Goal: Browse casually

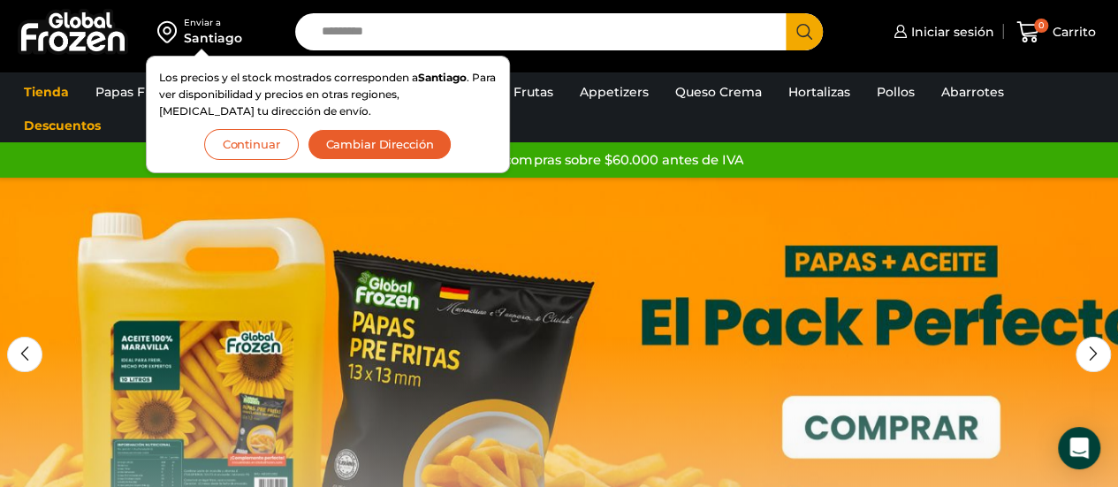
click at [235, 148] on button "Continuar" at bounding box center [251, 144] width 95 height 31
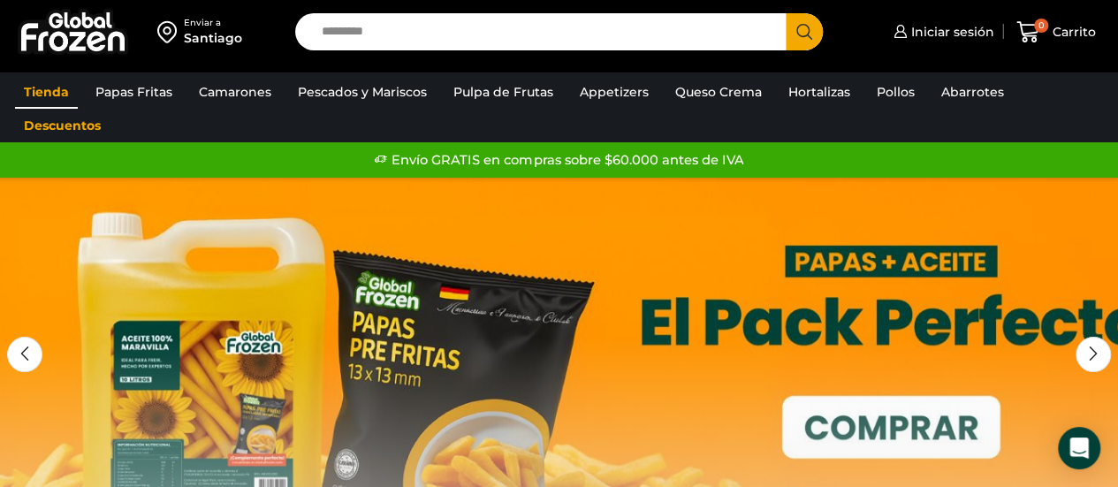
click at [49, 87] on link "Tienda" at bounding box center [46, 92] width 63 height 34
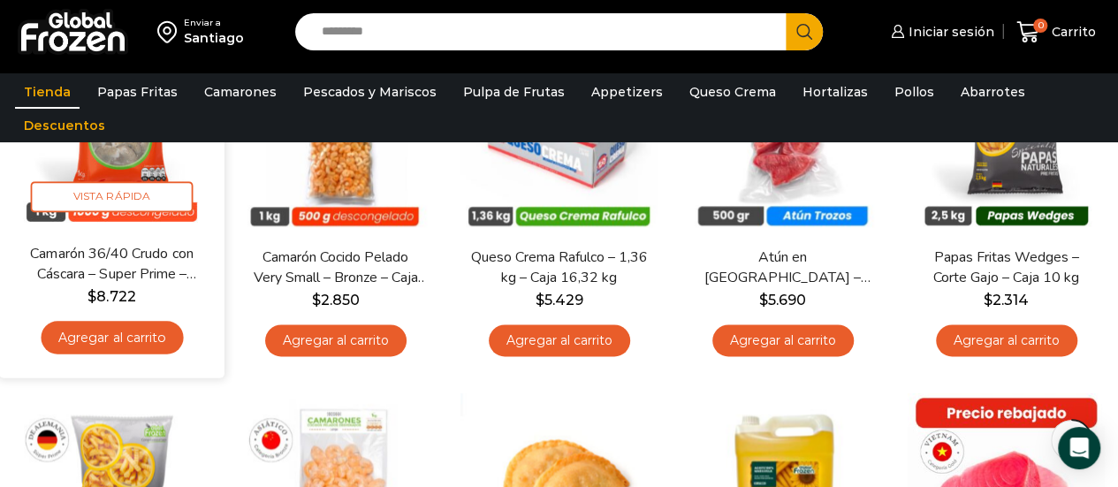
scroll to position [795, 0]
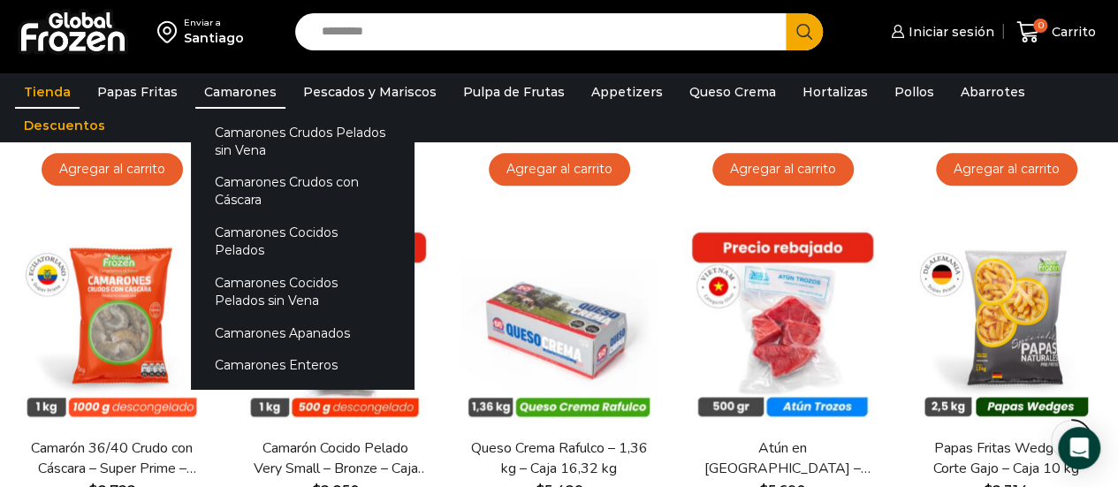
click at [246, 89] on link "Camarones" at bounding box center [240, 92] width 90 height 34
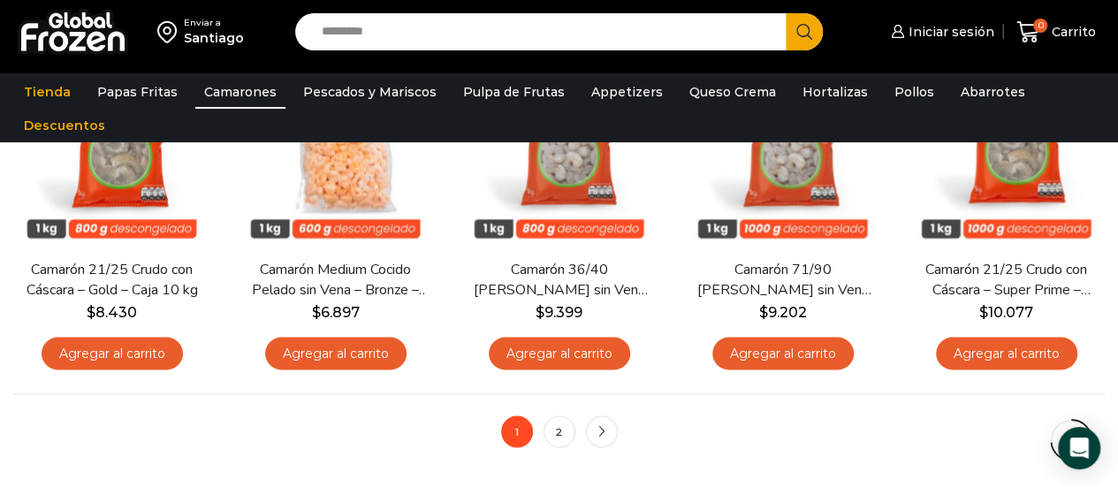
scroll to position [1502, 0]
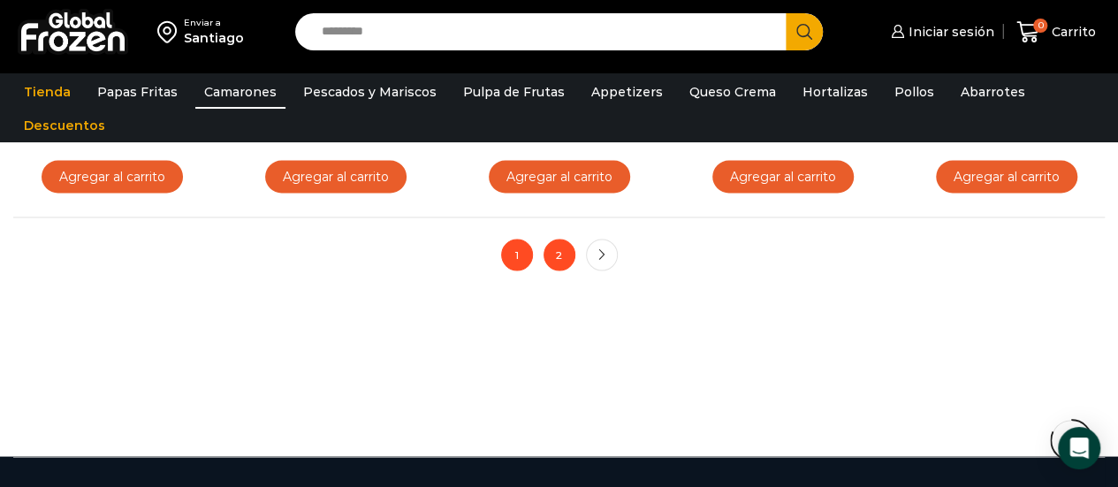
click at [551, 254] on link "2" at bounding box center [560, 255] width 32 height 32
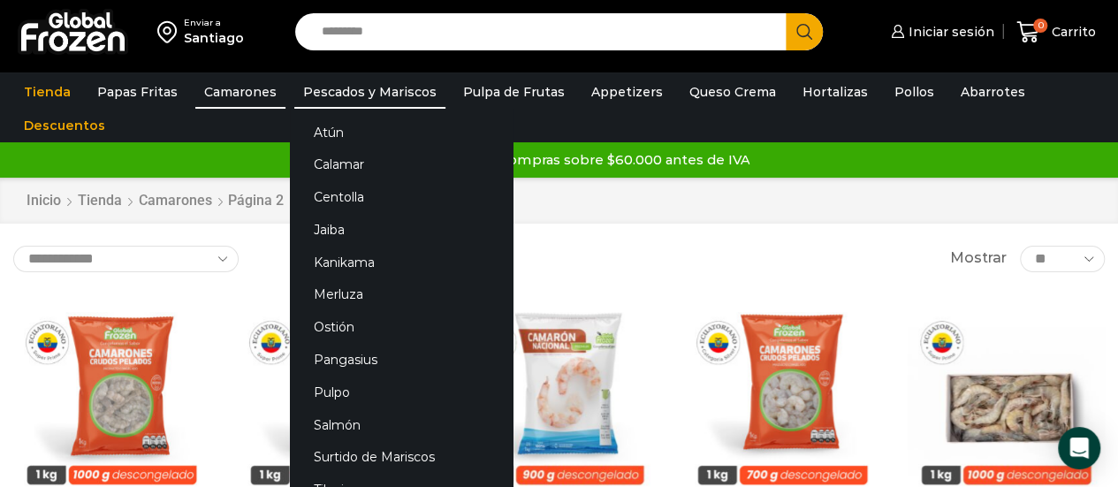
click at [343, 87] on link "Pescados y Mariscos" at bounding box center [369, 92] width 151 height 34
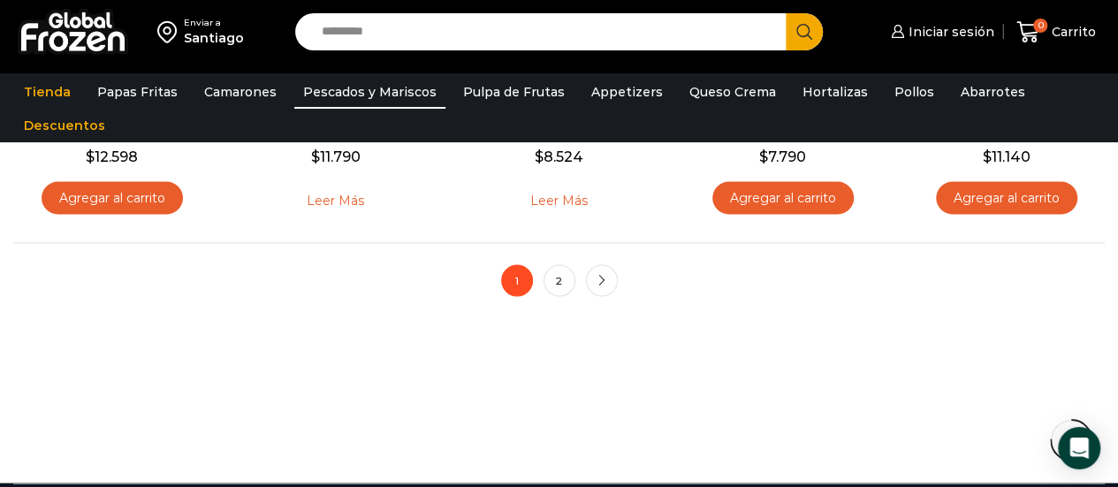
scroll to position [1502, 0]
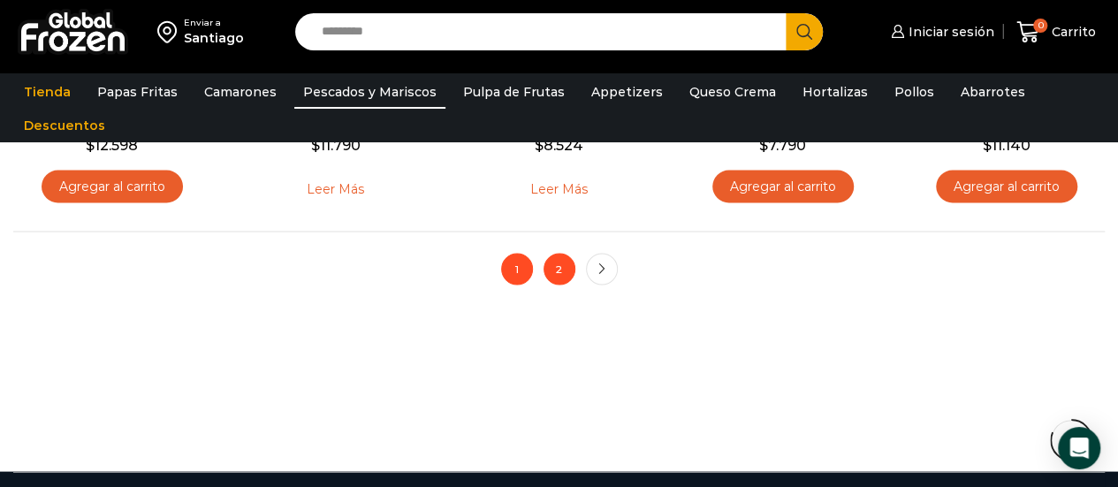
click at [565, 263] on link "2" at bounding box center [560, 269] width 32 height 32
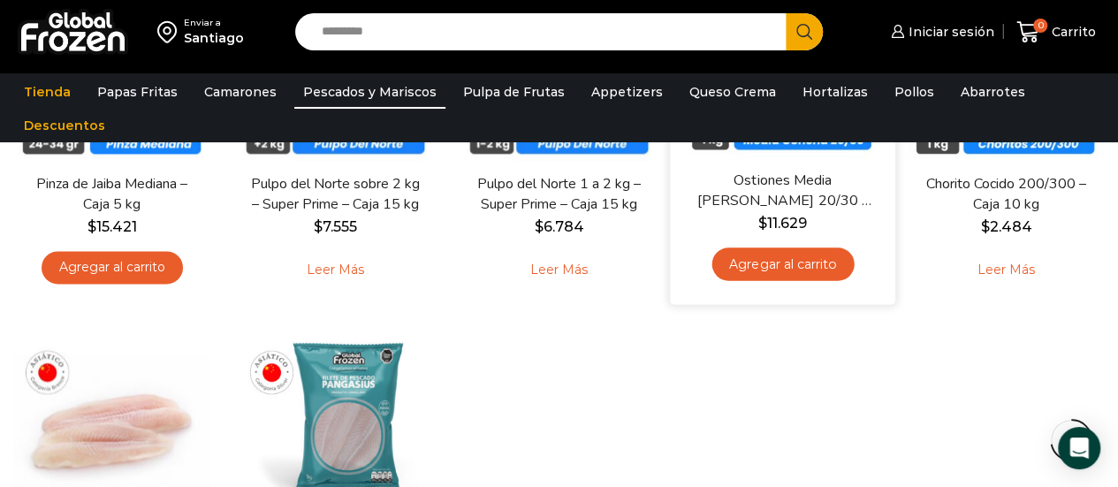
scroll to position [972, 0]
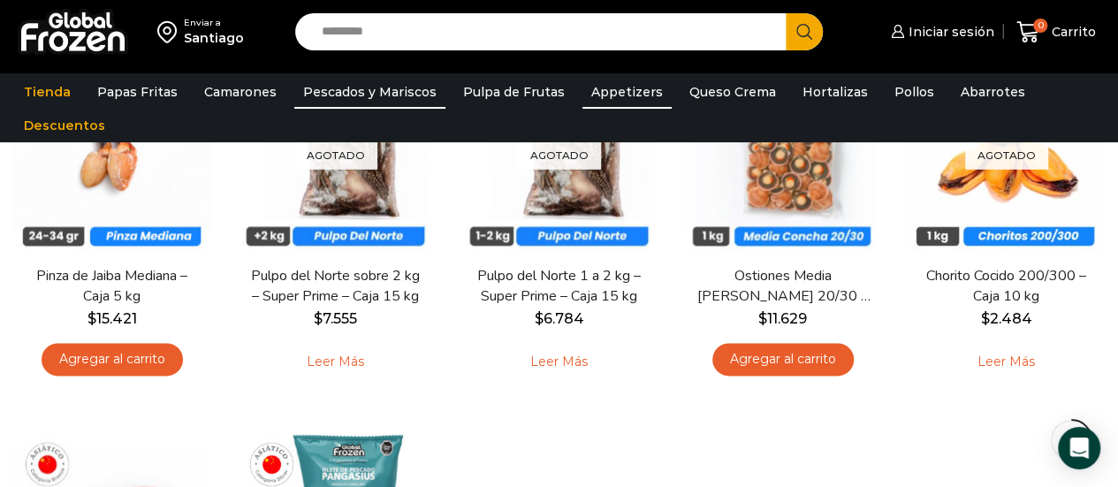
click at [602, 89] on link "Appetizers" at bounding box center [626, 92] width 89 height 34
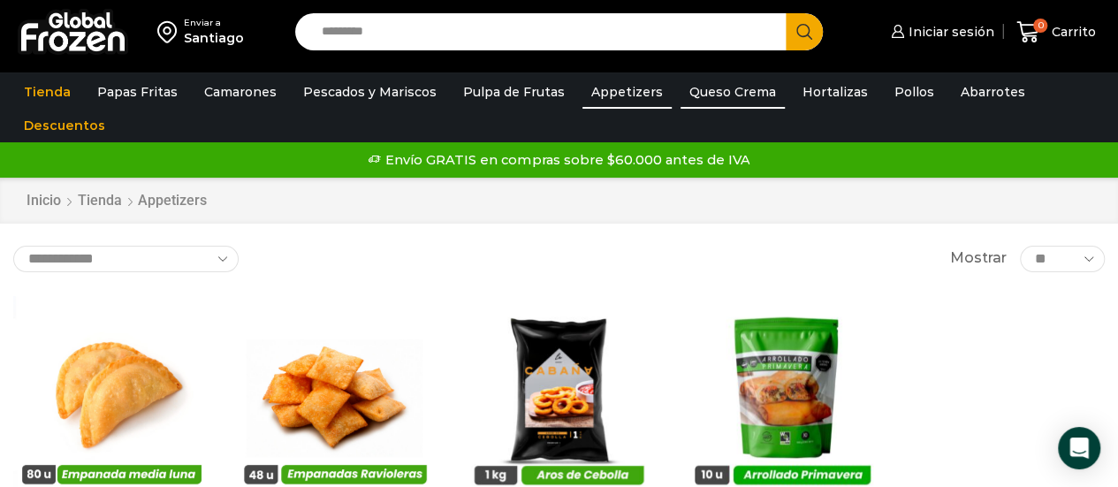
click at [700, 95] on link "Queso Crema" at bounding box center [733, 92] width 104 height 34
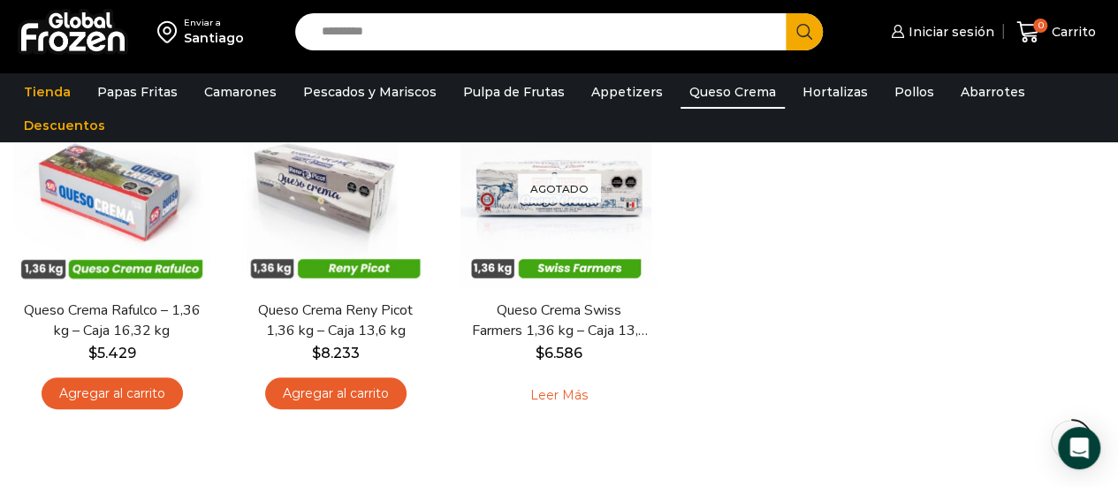
scroll to position [177, 0]
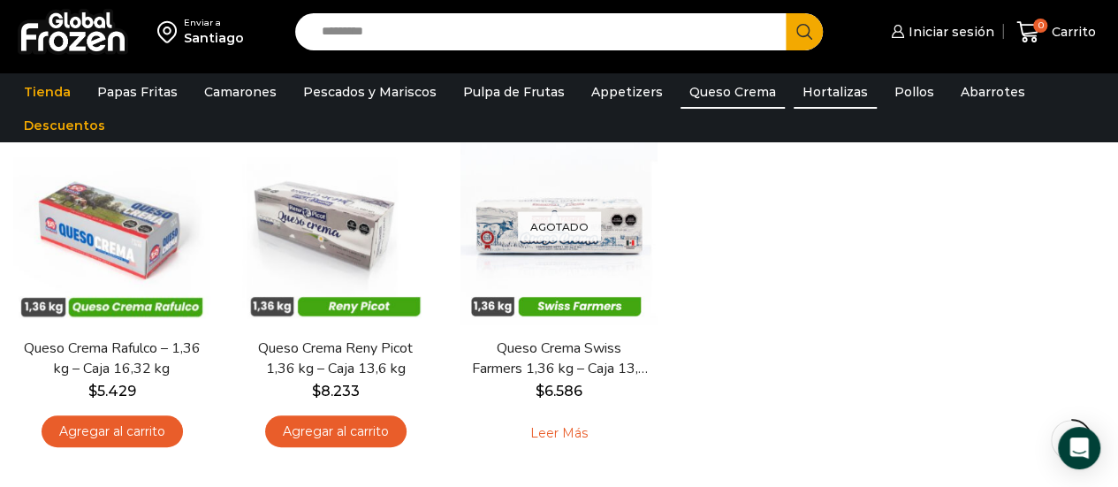
click at [830, 87] on link "Hortalizas" at bounding box center [835, 92] width 83 height 34
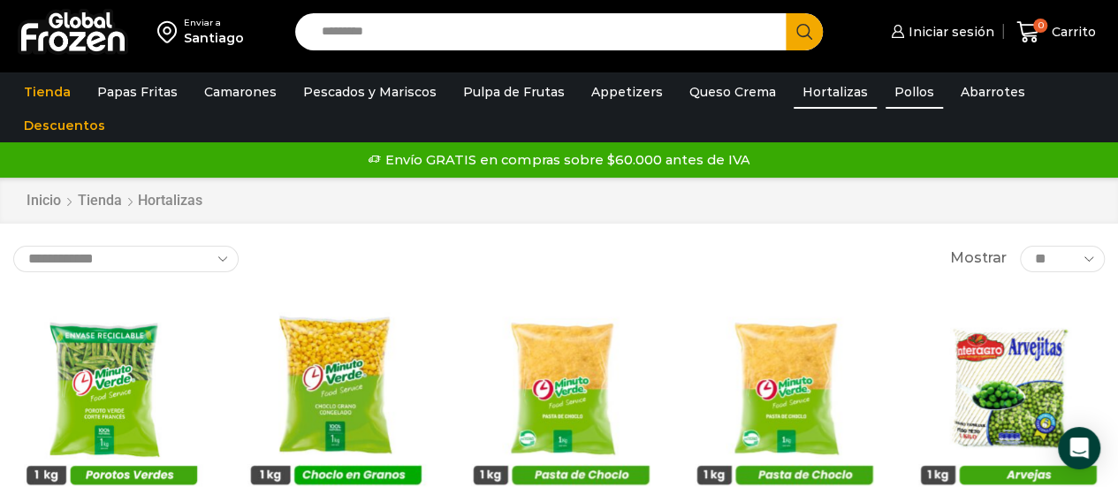
click at [886, 89] on link "Pollos" at bounding box center [914, 92] width 57 height 34
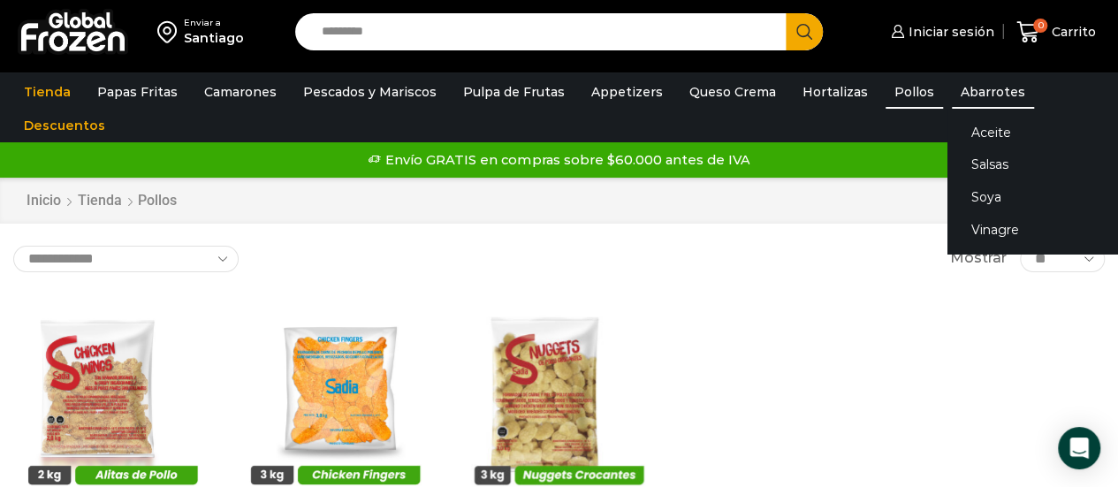
click at [970, 91] on link "Abarrotes" at bounding box center [993, 92] width 82 height 34
